Goal: Find specific page/section: Find specific page/section

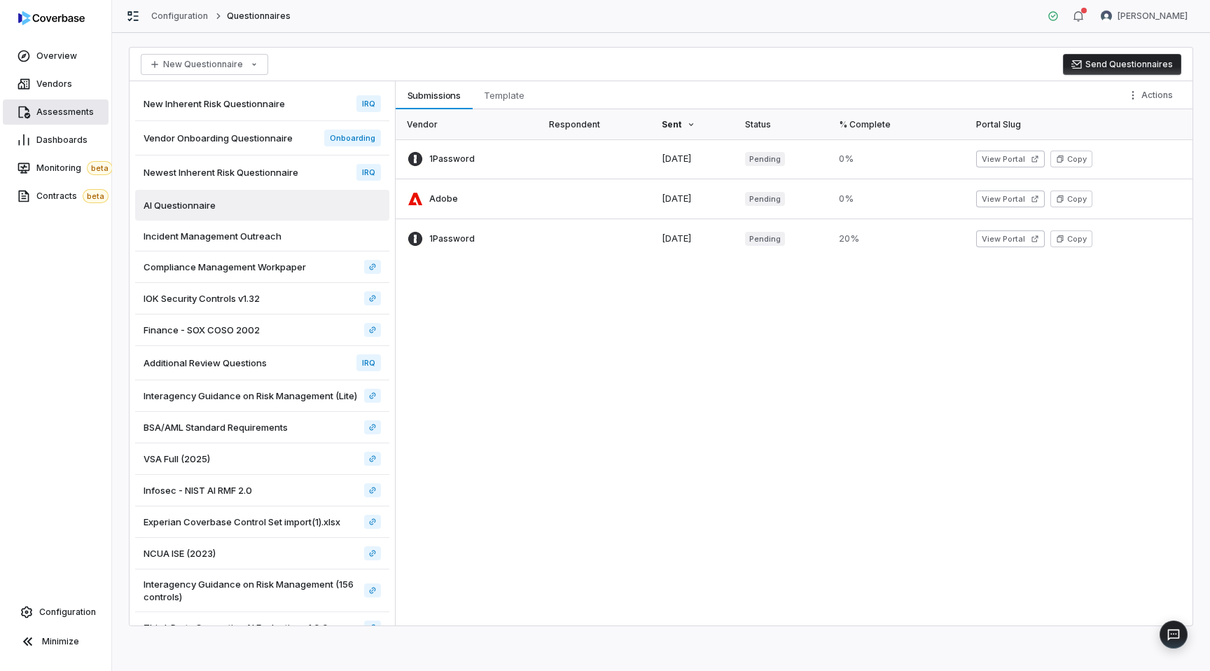
click at [59, 113] on span "Assessments" at bounding box center [64, 111] width 57 height 11
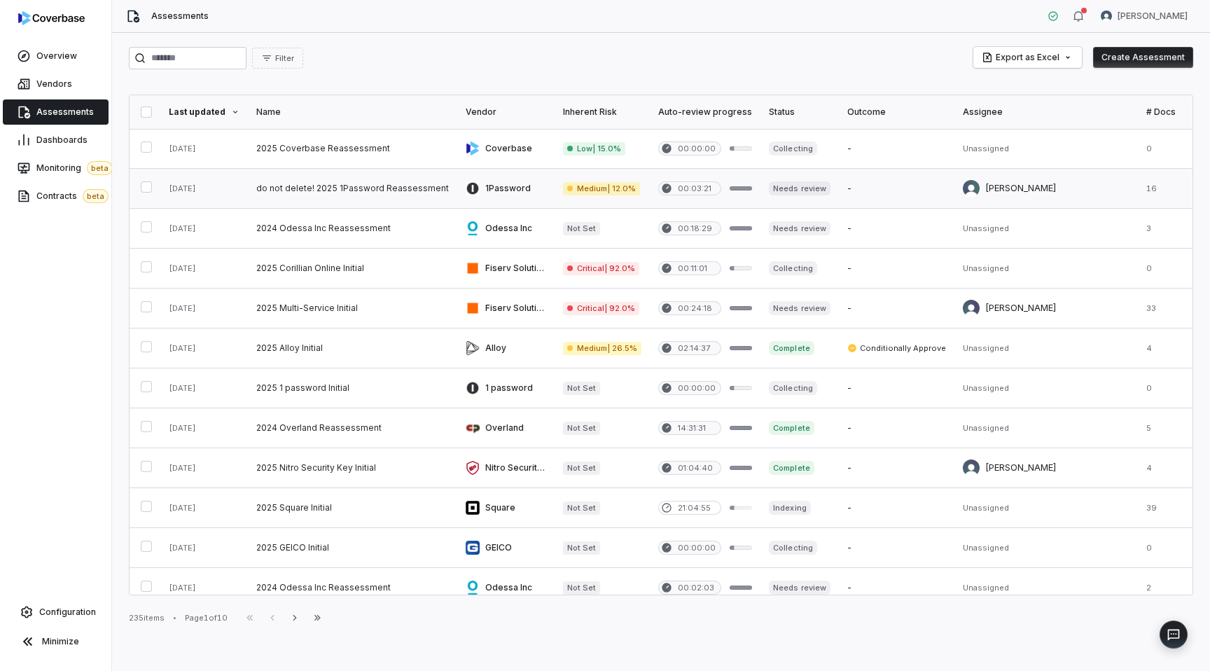
click at [403, 194] on link at bounding box center [352, 188] width 209 height 39
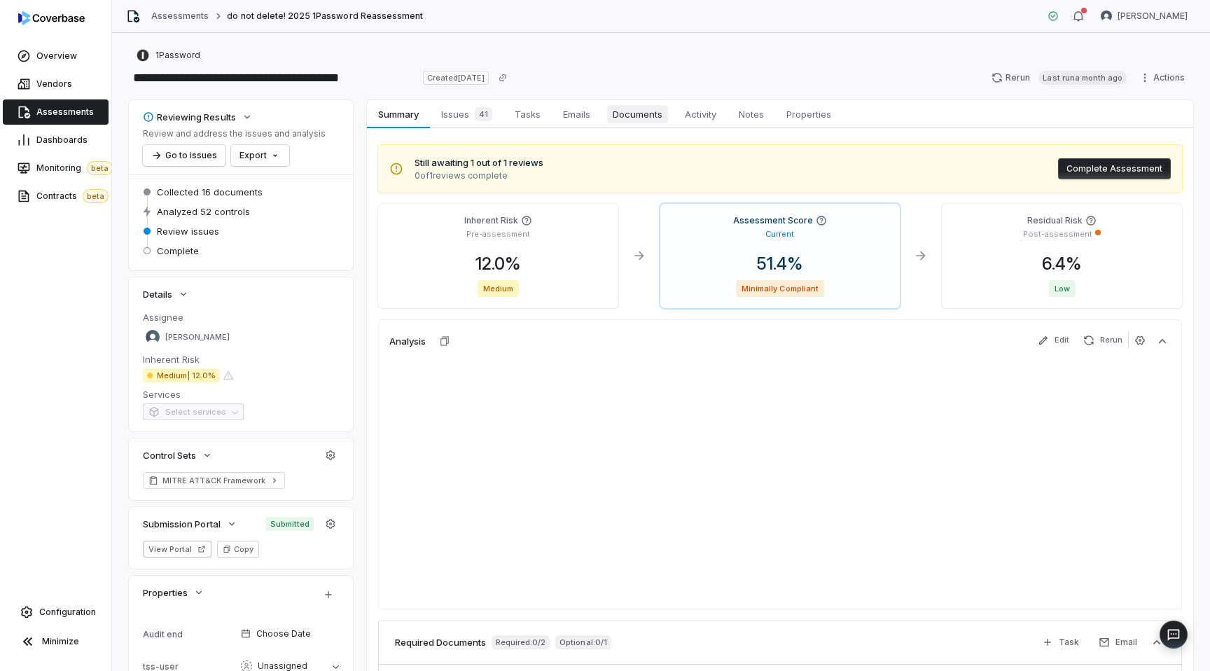
click at [616, 111] on span "Documents" at bounding box center [637, 114] width 61 height 18
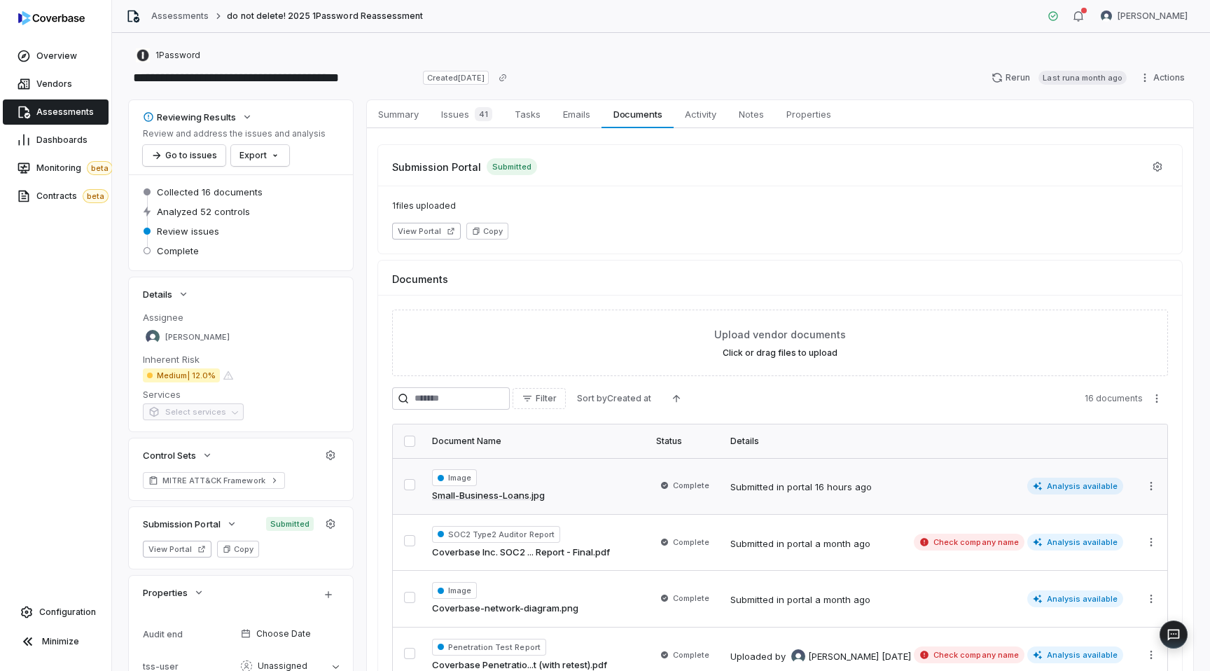
click at [595, 477] on div "Image Small-Business-Loans.jpg" at bounding box center [535, 486] width 207 height 34
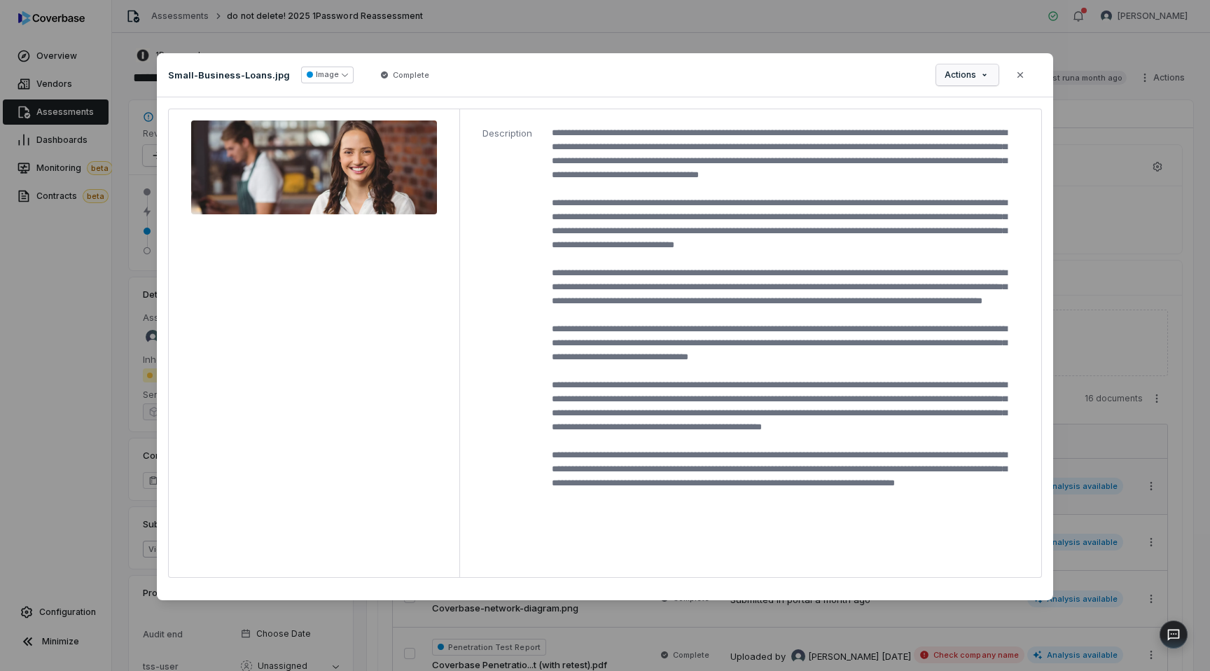
click at [968, 85] on button "Actions" at bounding box center [967, 74] width 62 height 21
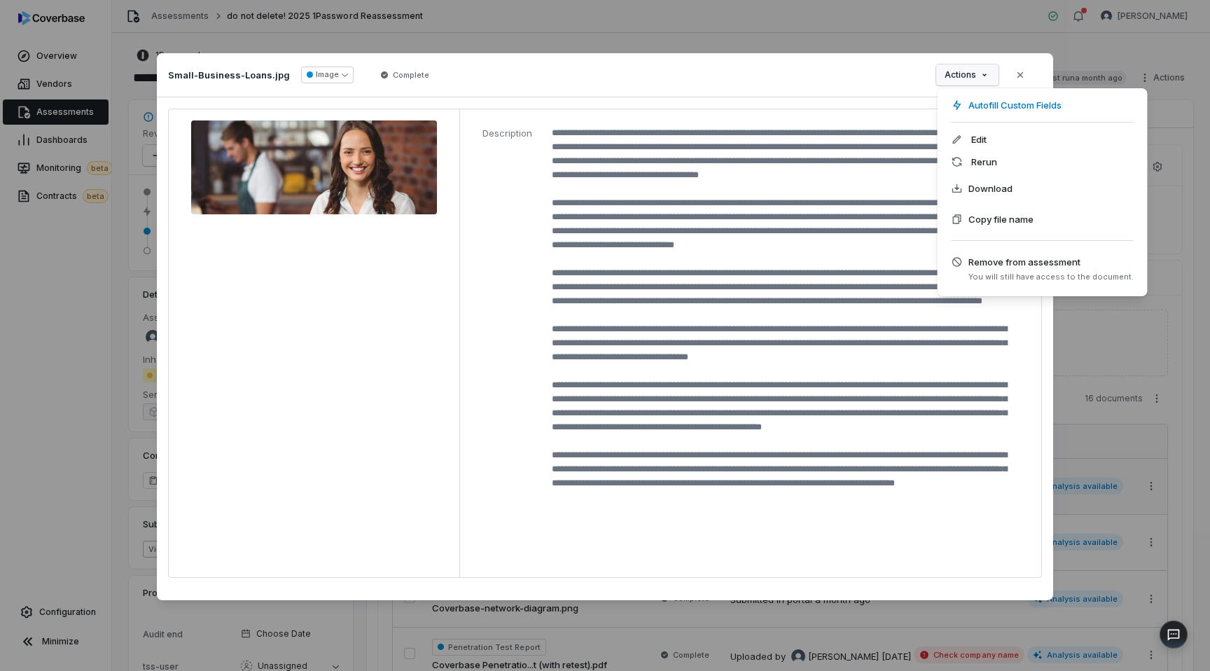
click at [1093, 324] on div "Document Preview Small-Business-Loans.jpg Image Complete Actions Close Descript…" at bounding box center [605, 335] width 1210 height 609
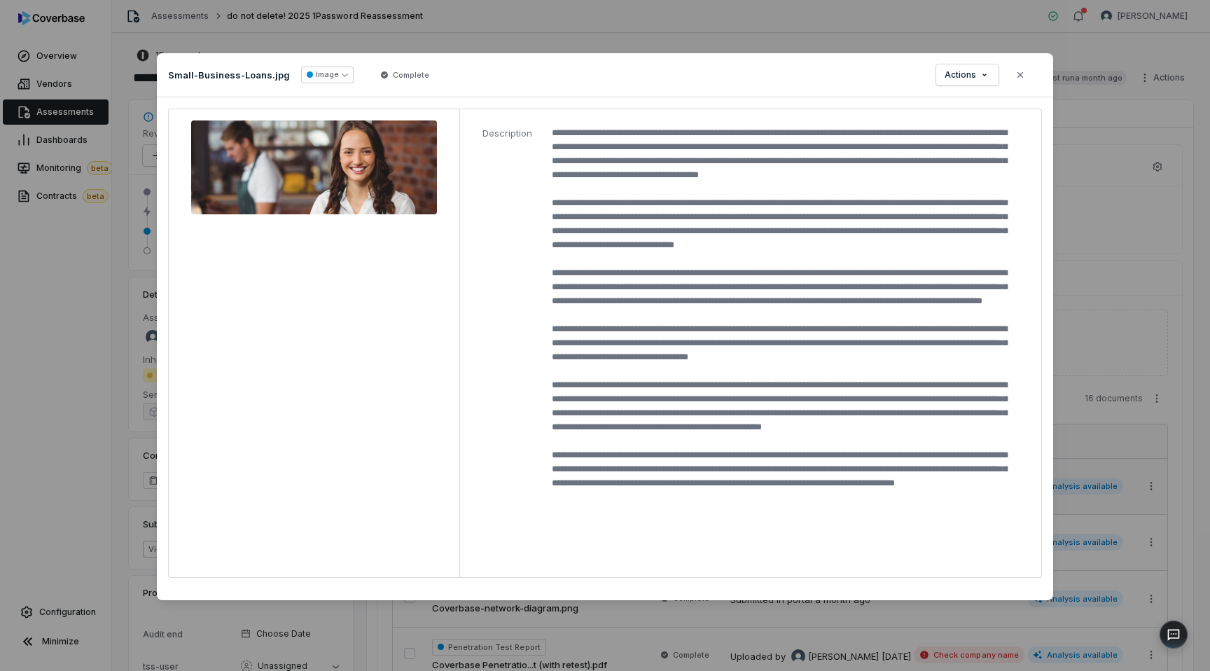
click at [1078, 332] on div "Document Preview Small-Business-Loans.jpg Image Complete Actions Close Descript…" at bounding box center [605, 335] width 1210 height 609
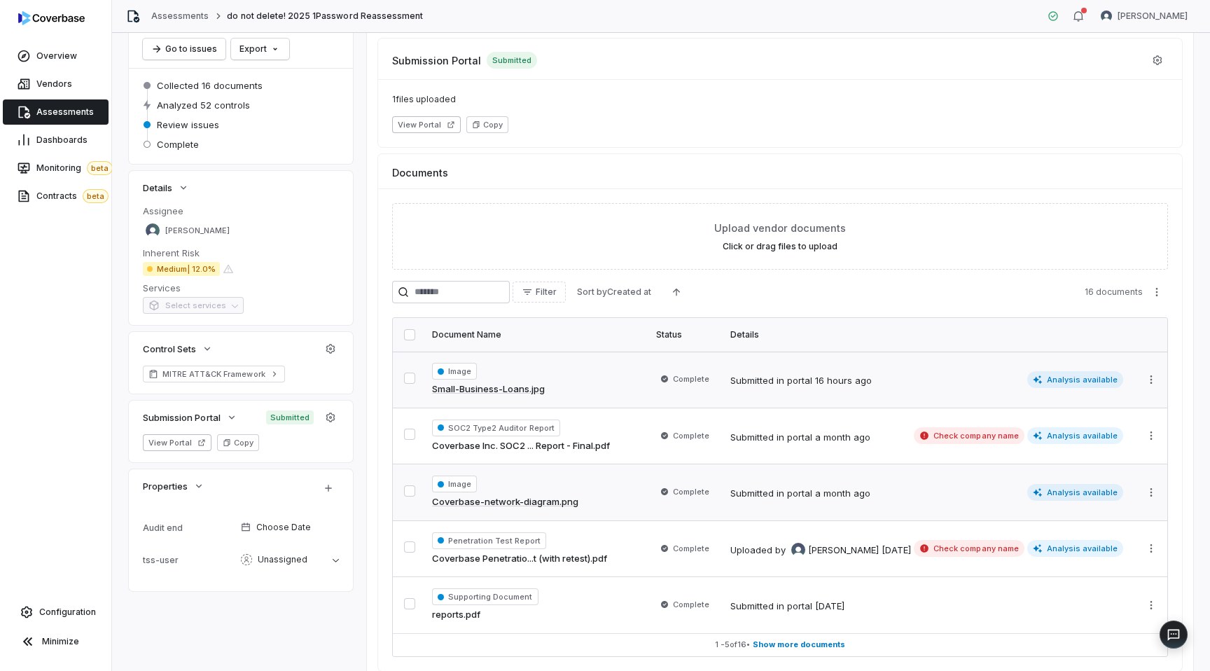
scroll to position [120, 0]
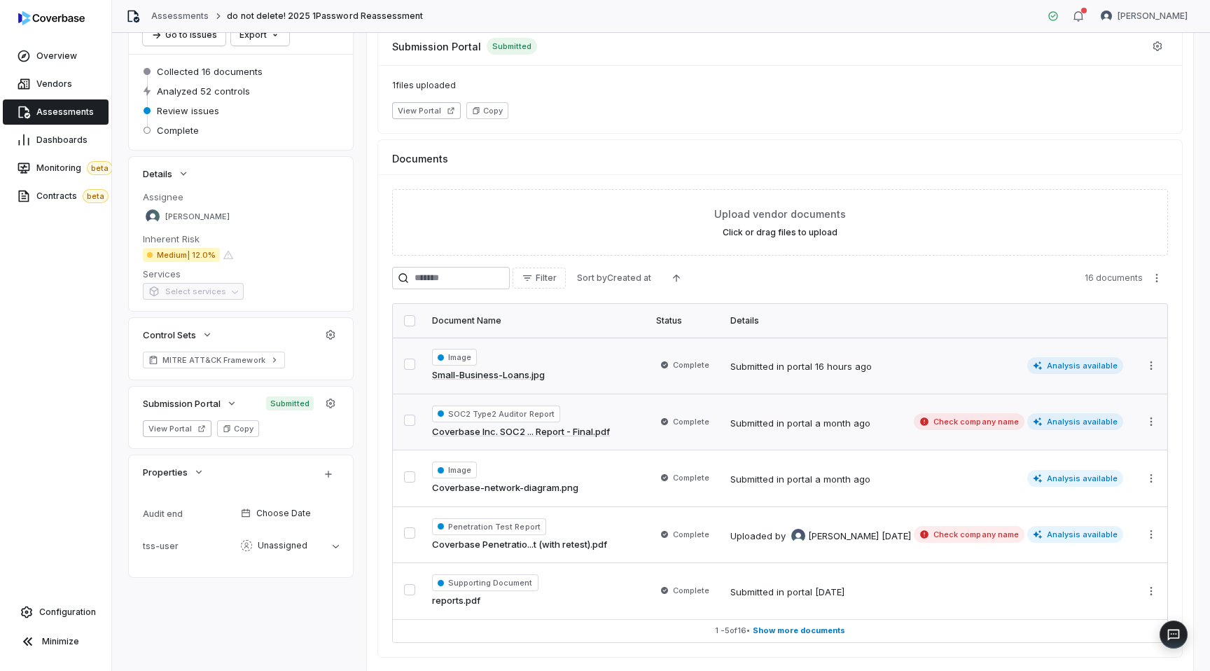
click at [632, 424] on div "SOC2 Type2 Auditor Report Coverbase Inc. SOC2 ... Report - Final.pdf" at bounding box center [535, 422] width 207 height 34
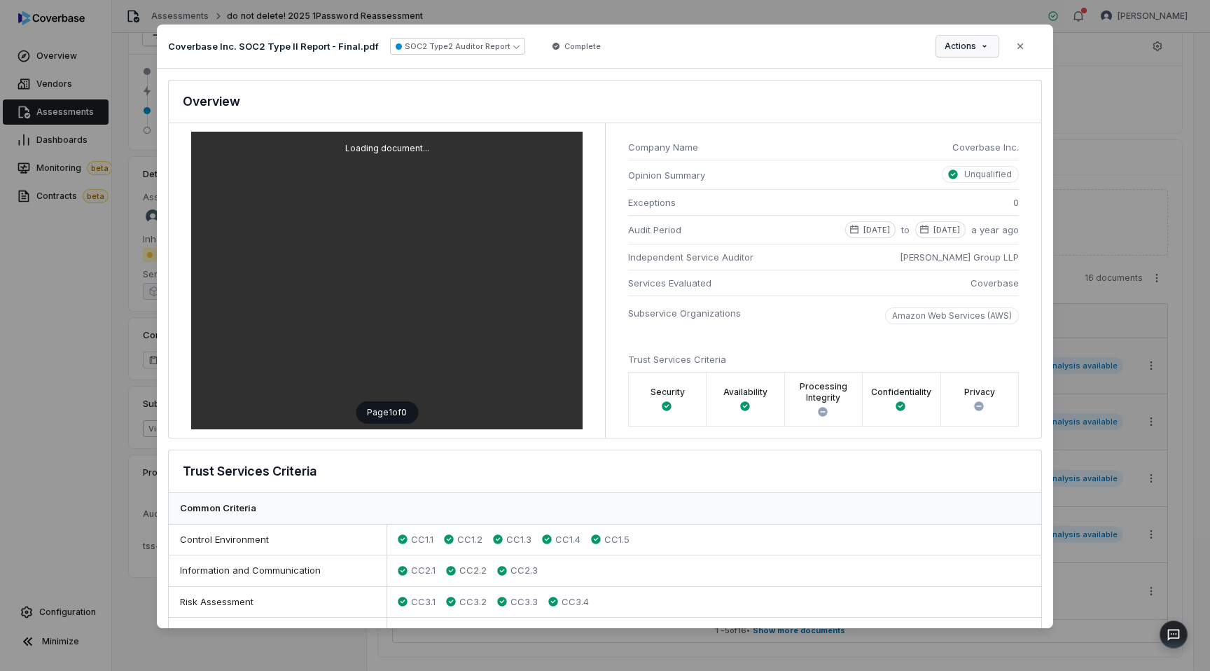
click at [954, 51] on span "Actions" at bounding box center [960, 46] width 32 height 11
